Goal: Navigation & Orientation: Find specific page/section

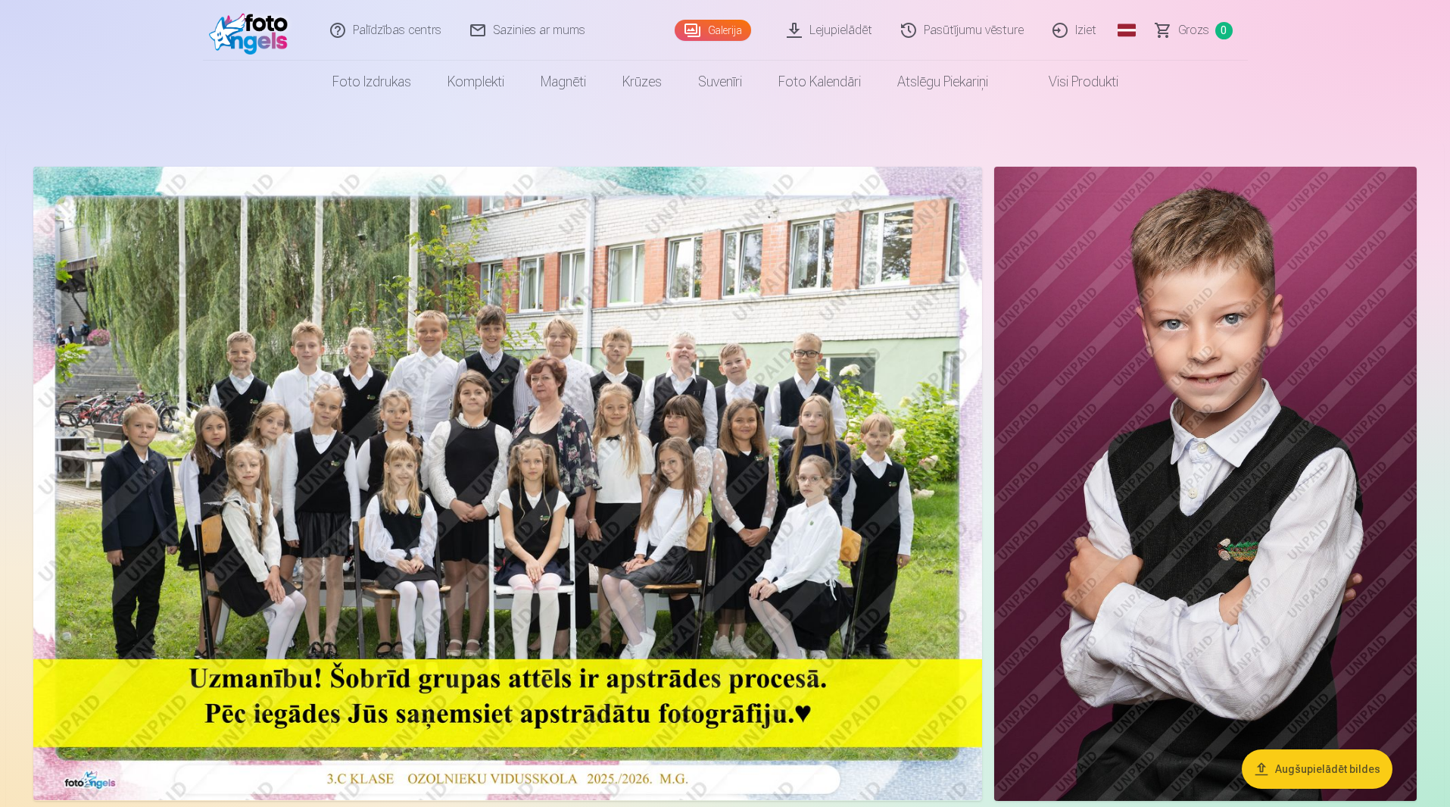
click at [736, 31] on link "Galerija" at bounding box center [713, 30] width 76 height 21
click at [1085, 32] on link "Iziet" at bounding box center [1075, 30] width 73 height 61
